Goal: Task Accomplishment & Management: Manage account settings

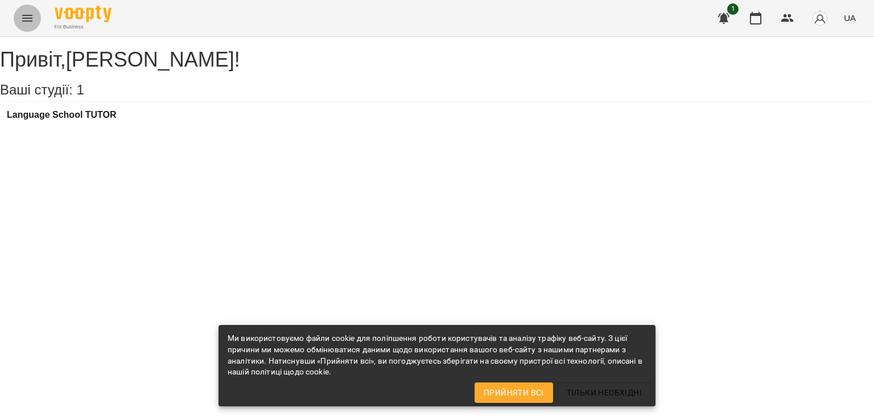
click at [20, 16] on icon "Menu" at bounding box center [27, 18] width 14 height 14
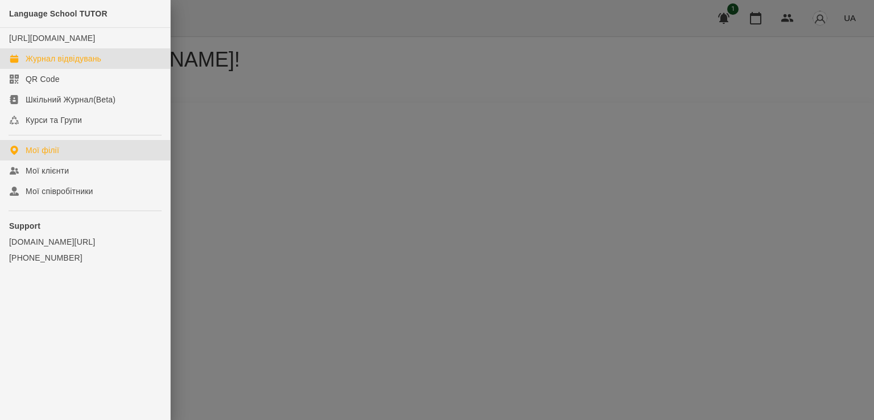
click at [42, 60] on div "Журнал відвідувань" at bounding box center [64, 58] width 76 height 11
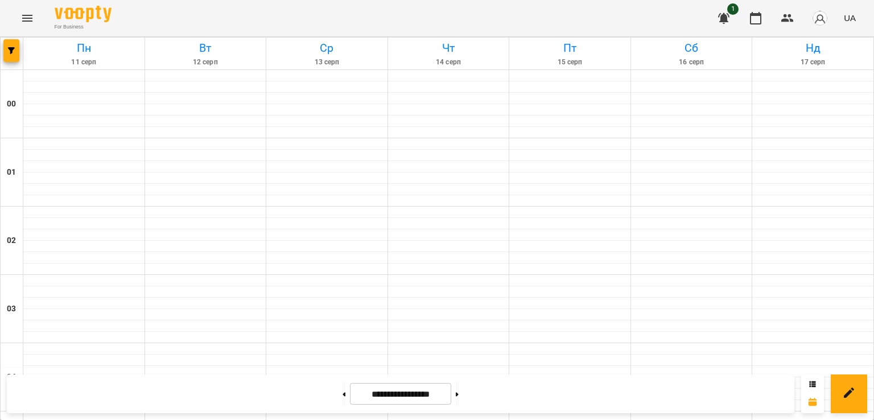
scroll to position [683, 0]
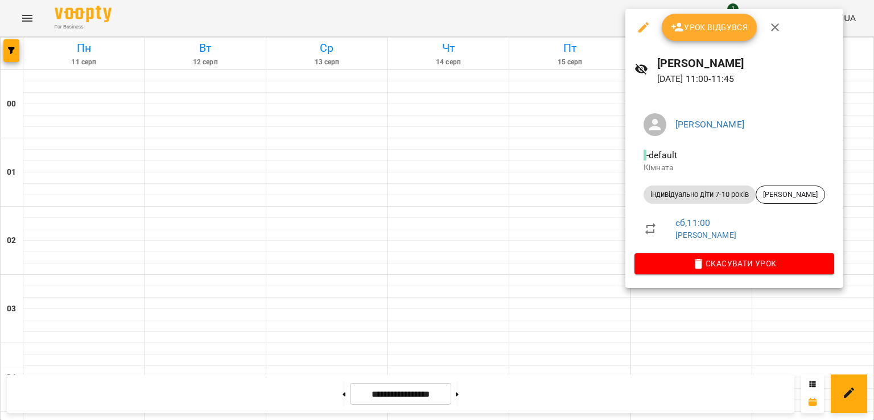
click at [715, 19] on button "Урок відбувся" at bounding box center [710, 27] width 96 height 27
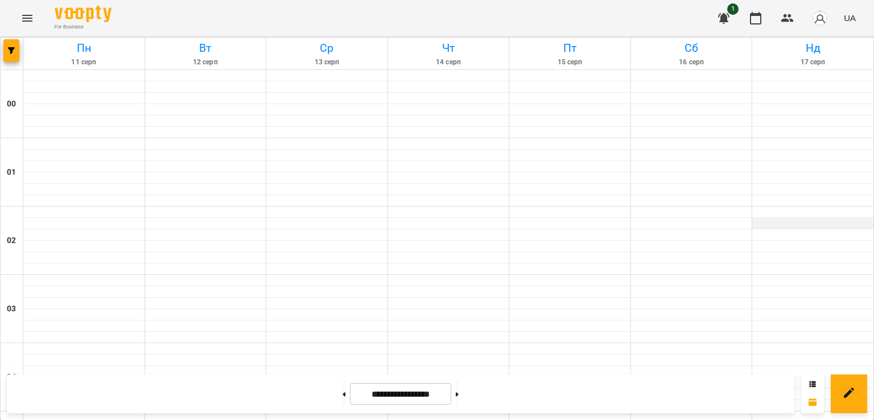
scroll to position [1138, 0]
click at [459, 394] on button at bounding box center [457, 393] width 3 height 25
type input "**********"
